Goal: Find specific page/section: Find specific page/section

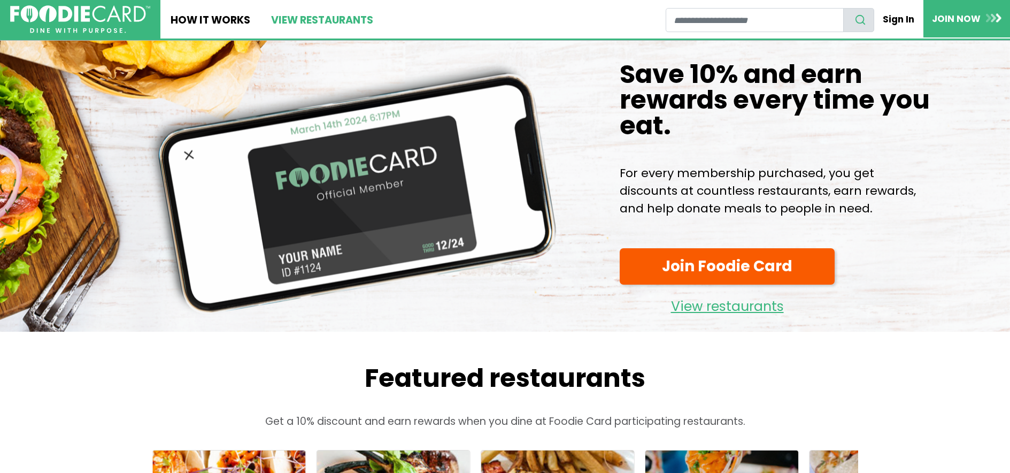
click at [293, 19] on link "View restaurants" at bounding box center [321, 19] width 122 height 38
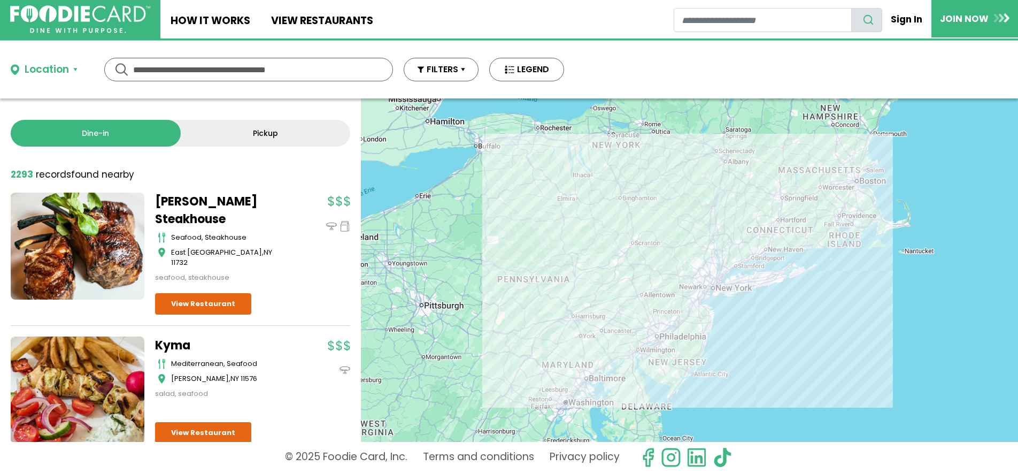
click at [57, 72] on div "Location" at bounding box center [47, 70] width 44 height 16
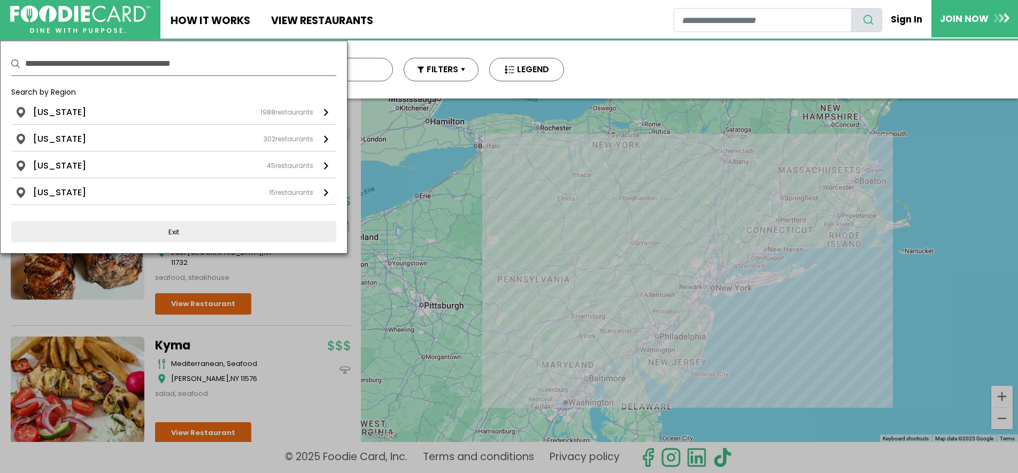
click at [84, 104] on div "Search by Region" at bounding box center [173, 96] width 325 height 19
click at [78, 115] on div "[US_STATE] 1988 restaurants" at bounding box center [173, 112] width 280 height 13
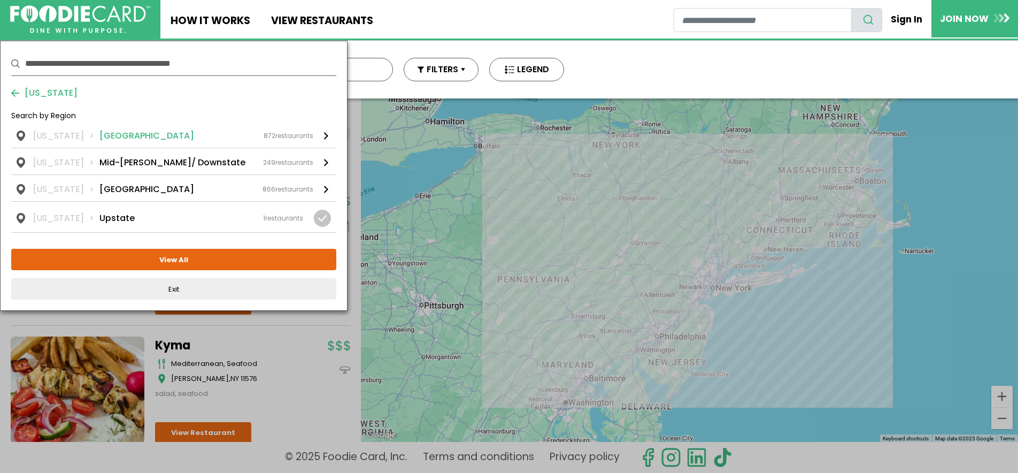
click at [142, 130] on div "[US_STATE] [GEOGRAPHIC_DATA] 872 restaurants" at bounding box center [173, 135] width 280 height 13
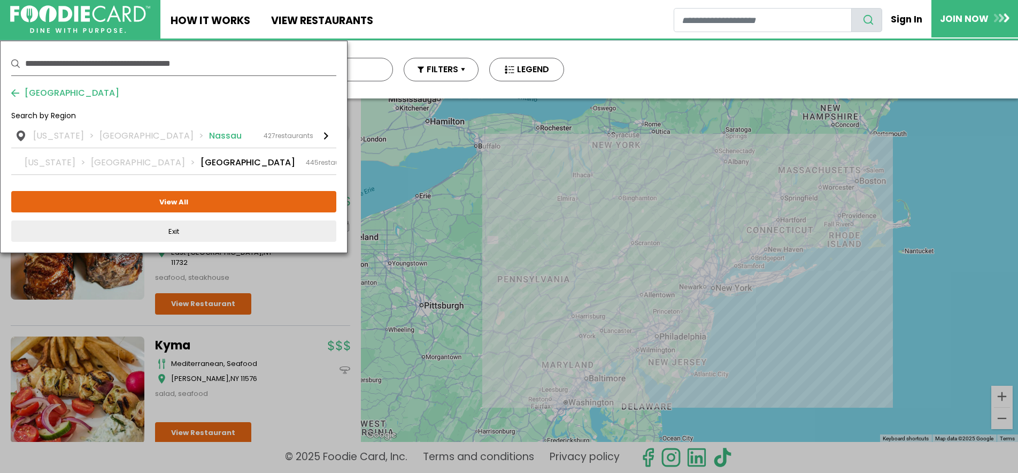
click at [209, 139] on li "Nassau" at bounding box center [225, 135] width 33 height 13
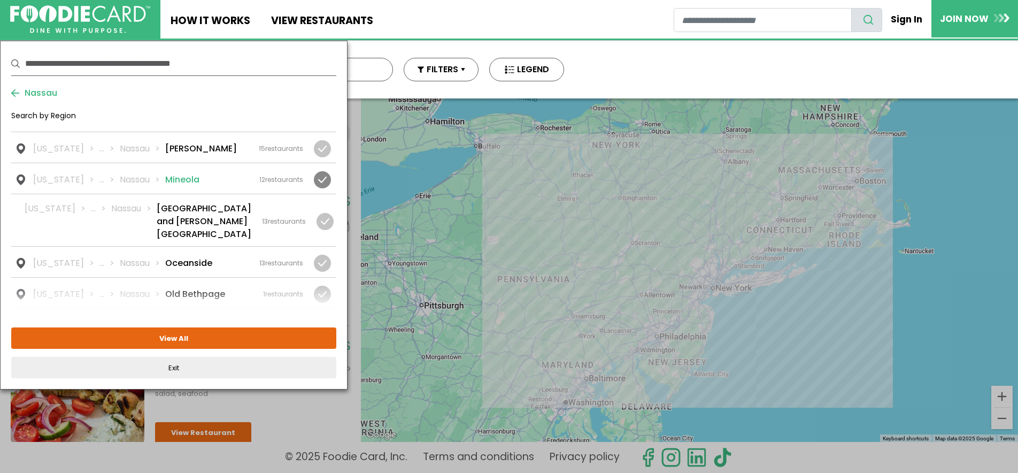
scroll to position [1283, 0]
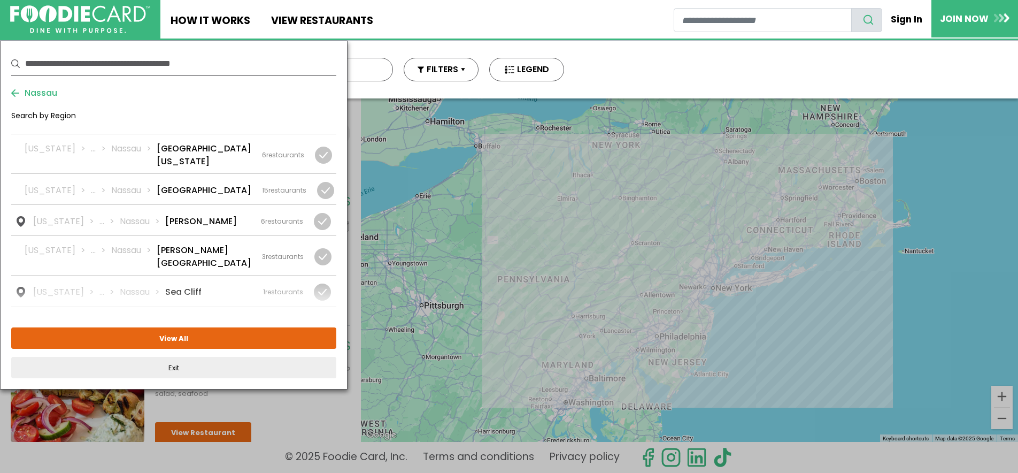
click at [190, 316] on div "[US_STATE] ... [GEOGRAPHIC_DATA] [GEOGRAPHIC_DATA] 4 restaurants" at bounding box center [168, 322] width 270 height 13
click at [215, 346] on button "View Selected ( 1 )" at bounding box center [173, 337] width 325 height 21
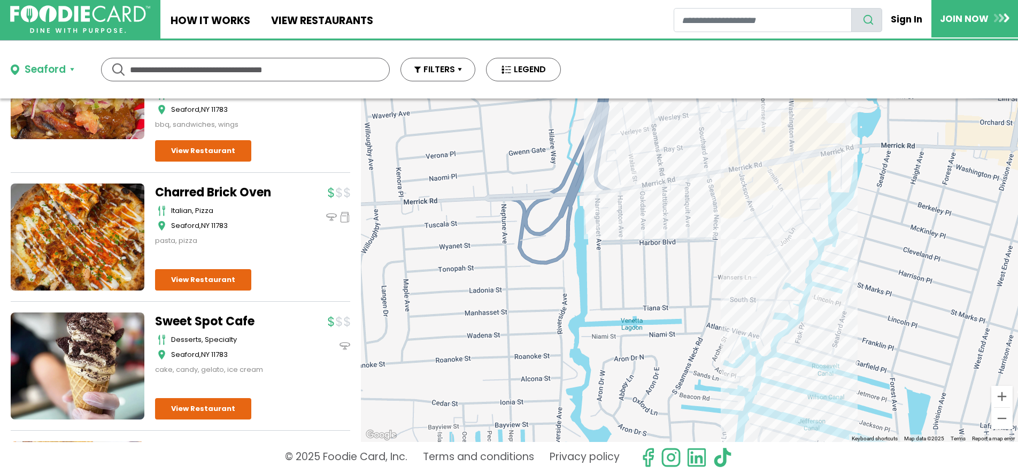
scroll to position [286, 0]
